Goal: Task Accomplishment & Management: Complete application form

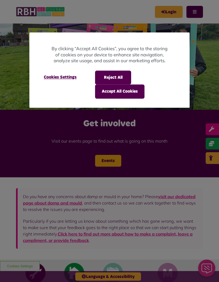
click at [104, 91] on button "Accept All Cookies" at bounding box center [119, 92] width 49 height 14
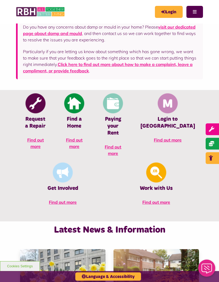
scroll to position [178, 0]
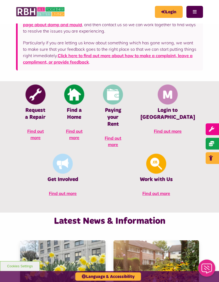
click at [33, 95] on img at bounding box center [35, 94] width 20 height 20
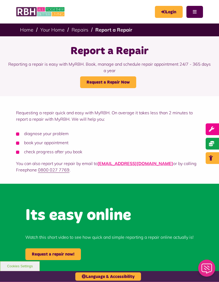
click at [95, 84] on link "Request a Repair Now" at bounding box center [108, 82] width 56 height 12
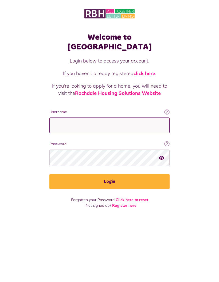
click at [59, 118] on input "Username" at bounding box center [109, 126] width 120 height 16
type input "**********"
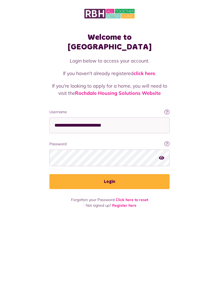
click at [83, 174] on button "Login" at bounding box center [109, 181] width 120 height 15
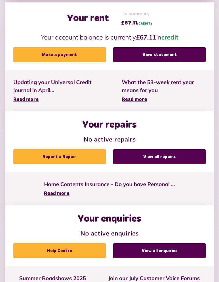
scroll to position [162, 0]
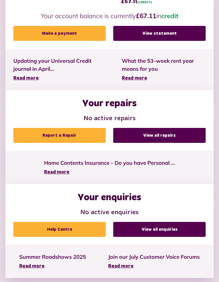
click at [50, 135] on link "Report a Repair" at bounding box center [59, 135] width 92 height 15
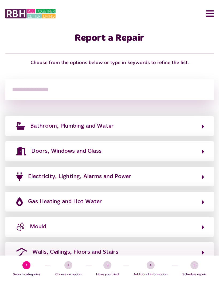
click at [199, 228] on button "Mould" at bounding box center [110, 226] width 190 height 9
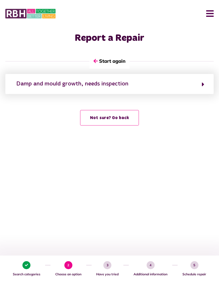
click at [203, 81] on icon "button" at bounding box center [203, 84] width 2 height 6
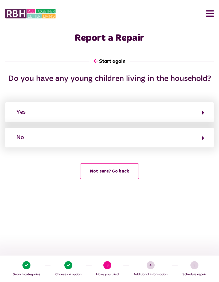
click at [203, 135] on icon "button" at bounding box center [203, 138] width 2 height 6
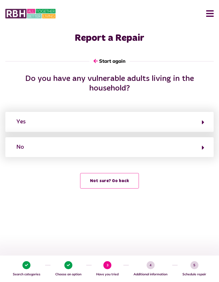
click at [204, 147] on icon "button" at bounding box center [203, 148] width 2 height 6
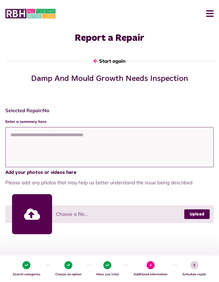
click at [18, 136] on textarea at bounding box center [109, 147] width 208 height 40
click at [15, 143] on textarea at bounding box center [109, 147] width 208 height 40
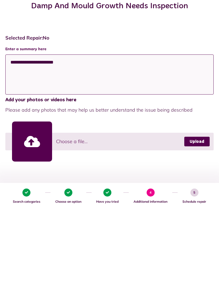
type textarea "**********"
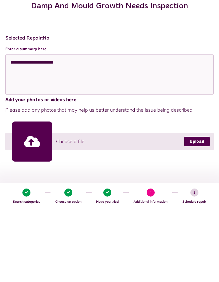
click at [30, 194] on link at bounding box center [32, 214] width 40 height 40
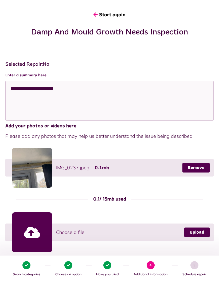
click at [195, 235] on link "Upload" at bounding box center [196, 233] width 25 height 10
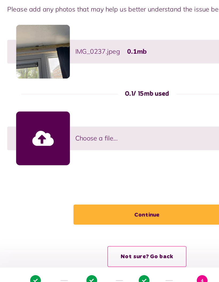
scroll to position [128, 0]
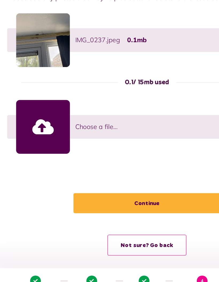
click at [91, 200] on button "Continue" at bounding box center [110, 207] width 110 height 15
